Goal: Transaction & Acquisition: Purchase product/service

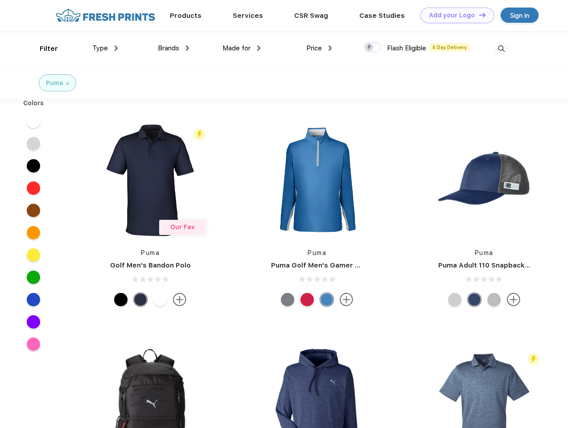
click at [454, 15] on link "Add your Logo Design Tool" at bounding box center [458, 16] width 74 height 16
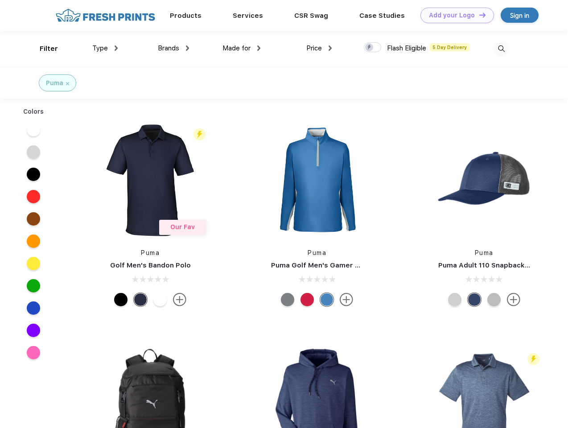
click at [0, 0] on div "Design Tool" at bounding box center [0, 0] width 0 height 0
click at [479, 15] on link "Add your Logo Design Tool" at bounding box center [458, 16] width 74 height 16
click at [43, 49] on div "Filter" at bounding box center [49, 49] width 18 height 10
click at [105, 48] on span "Type" at bounding box center [100, 48] width 16 height 8
click at [174, 48] on span "Brands" at bounding box center [168, 48] width 21 height 8
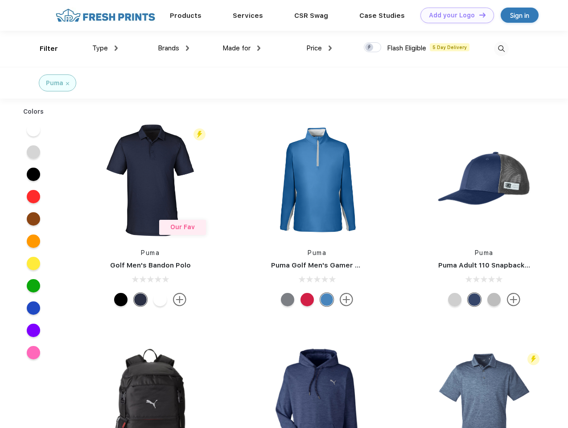
click at [242, 48] on span "Made for" at bounding box center [237, 48] width 28 height 8
click at [319, 48] on span "Price" at bounding box center [315, 48] width 16 height 8
click at [373, 48] on div at bounding box center [372, 47] width 17 height 10
click at [370, 48] on input "checkbox" at bounding box center [367, 45] width 6 height 6
click at [502, 49] on img at bounding box center [501, 48] width 15 height 15
